Goal: Check status: Check status

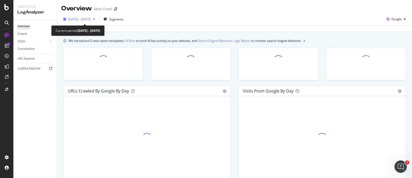
click at [78, 16] on div "[DATE] - [DATE]" at bounding box center [79, 19] width 36 height 8
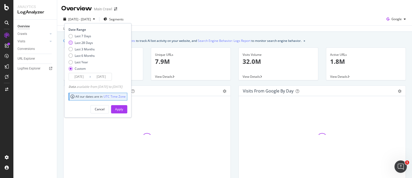
click at [73, 44] on div "Last 28 Days" at bounding box center [82, 42] width 26 height 4
type input "[DATE]"
click at [123, 111] on div "Apply" at bounding box center [119, 109] width 8 height 8
